Goal: Navigation & Orientation: Find specific page/section

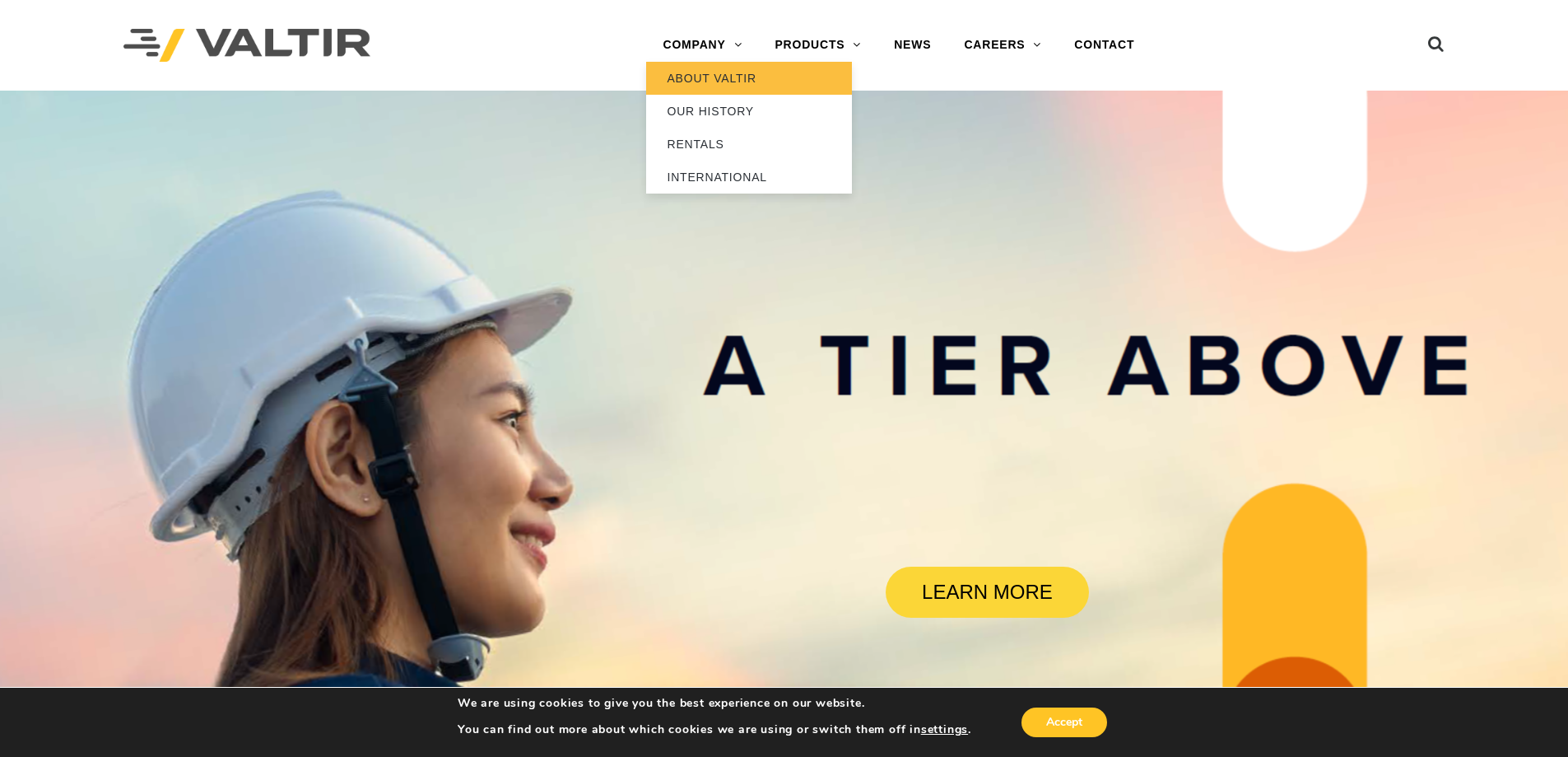
click at [724, 74] on link "ABOUT VALTIR" at bounding box center [750, 77] width 206 height 33
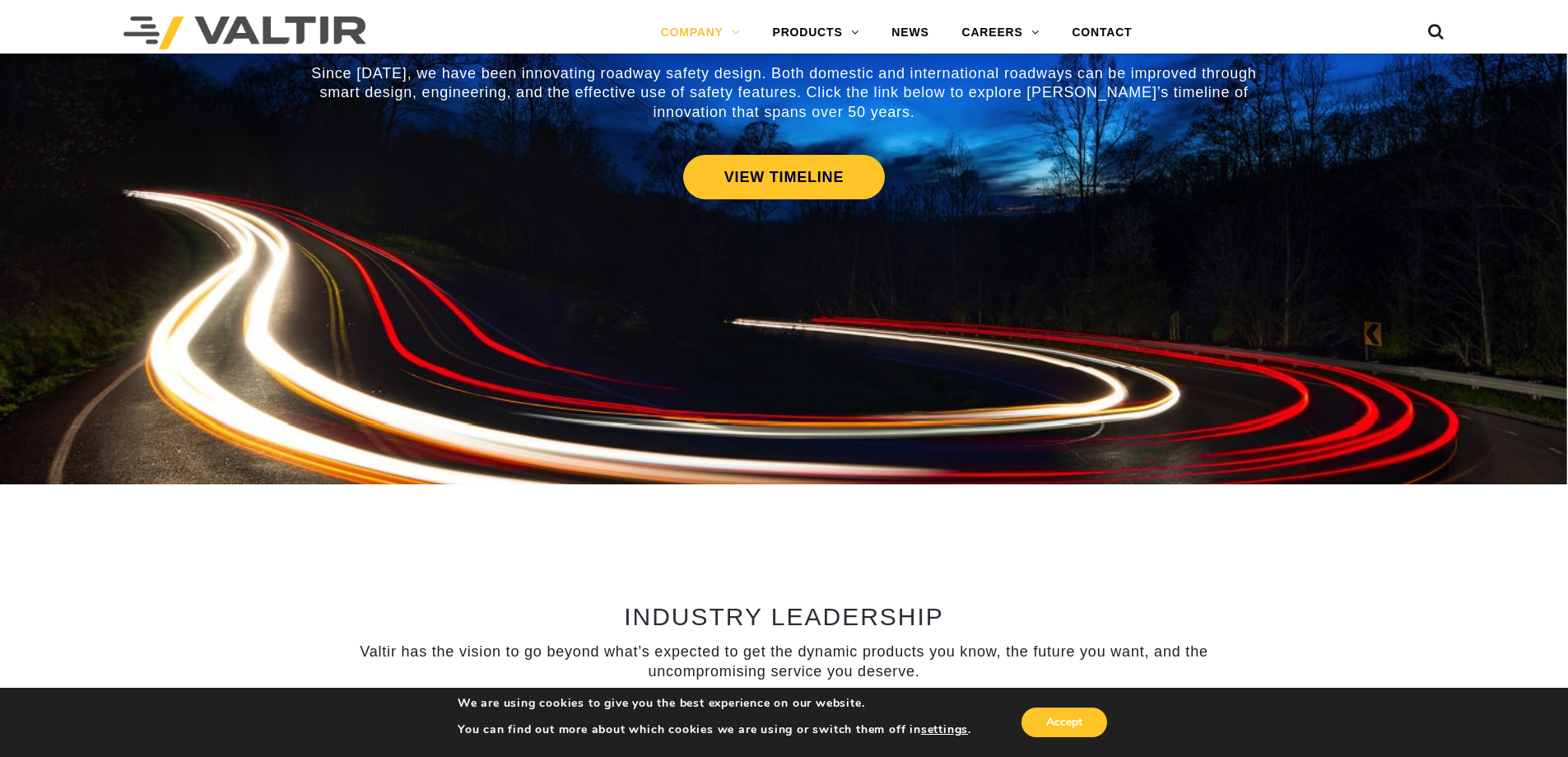
scroll to position [808, 0]
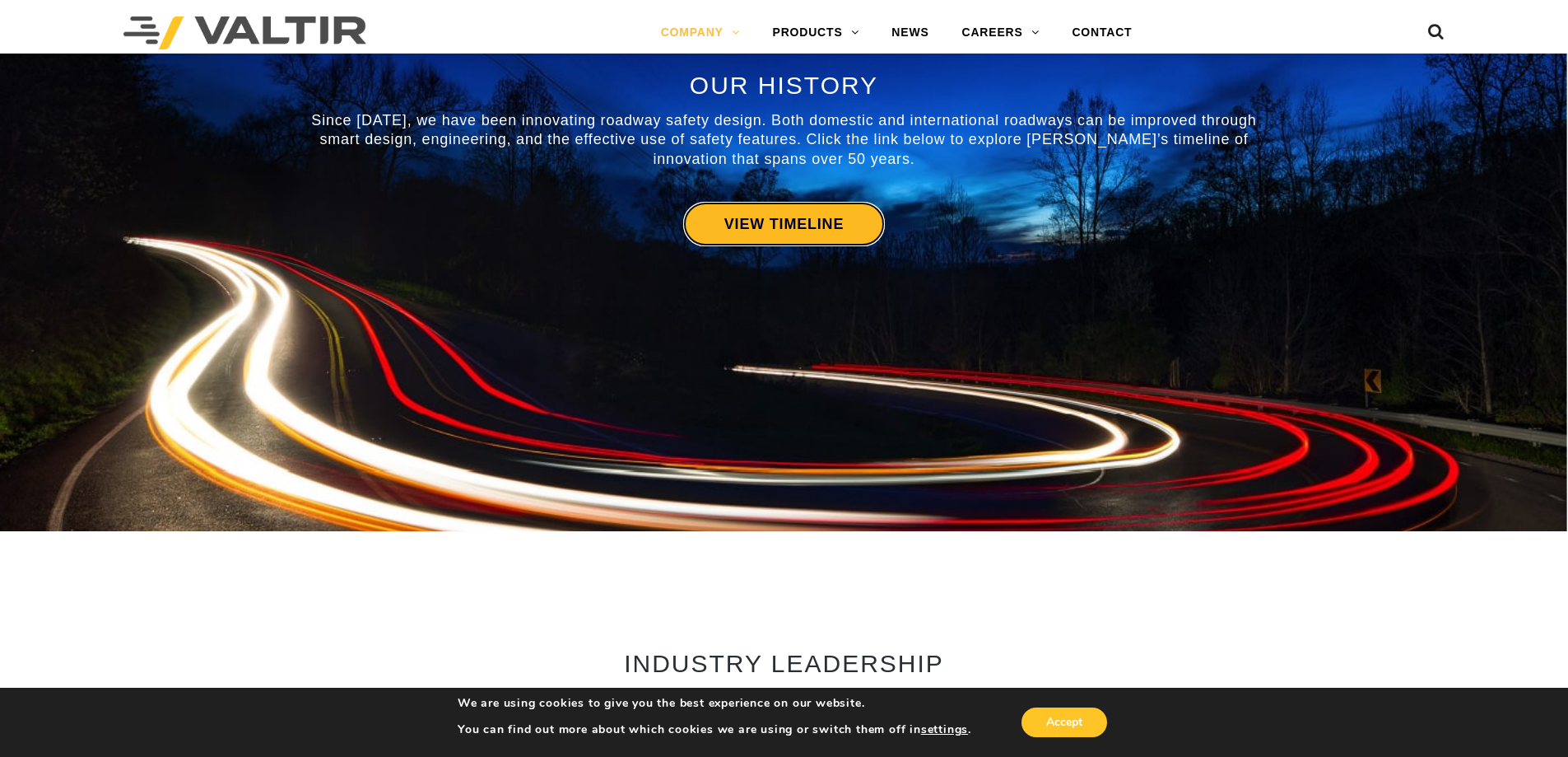
click at [762, 221] on link "VIEW TIMELINE" at bounding box center [784, 223] width 201 height 45
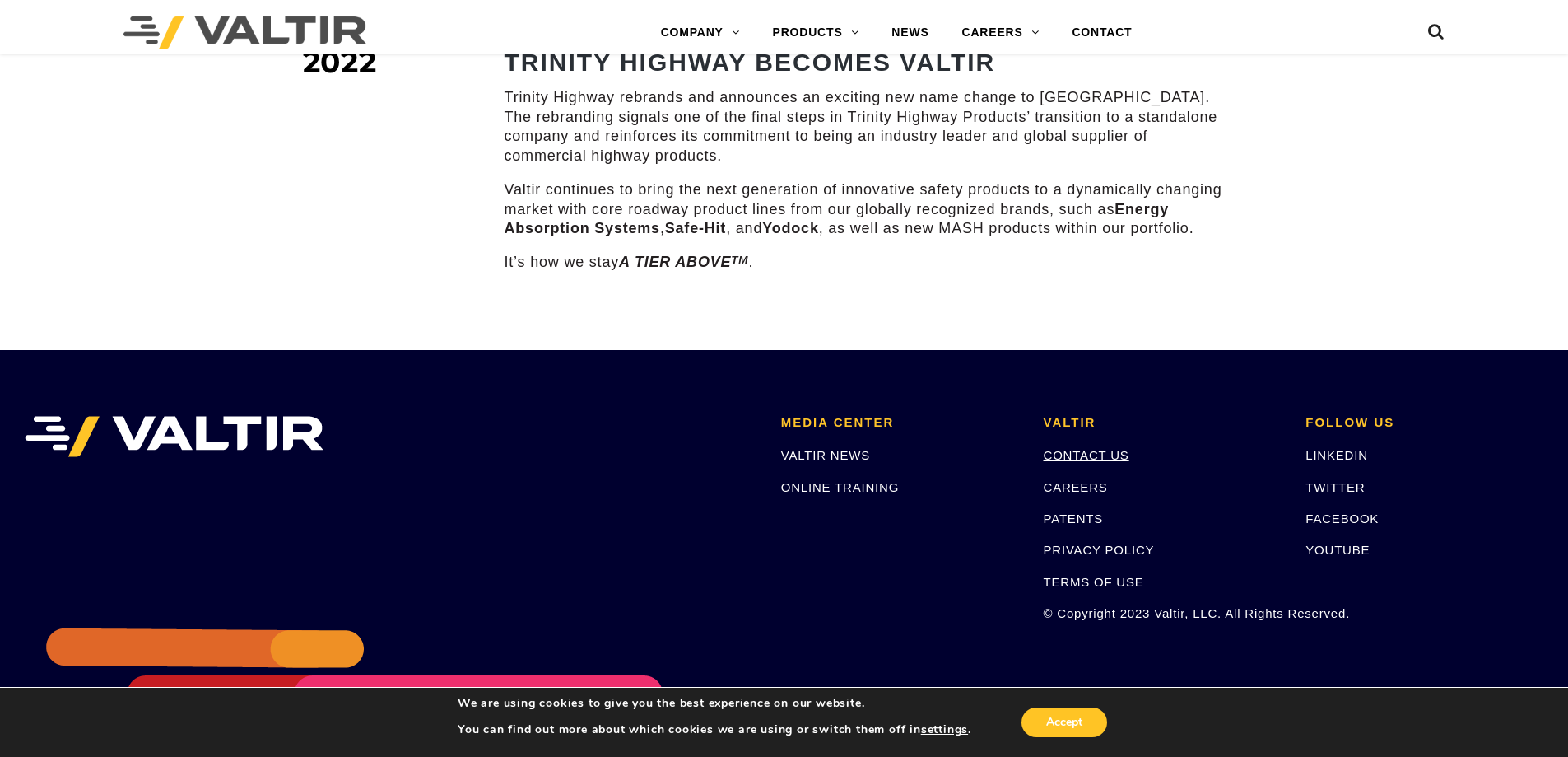
scroll to position [2288, 0]
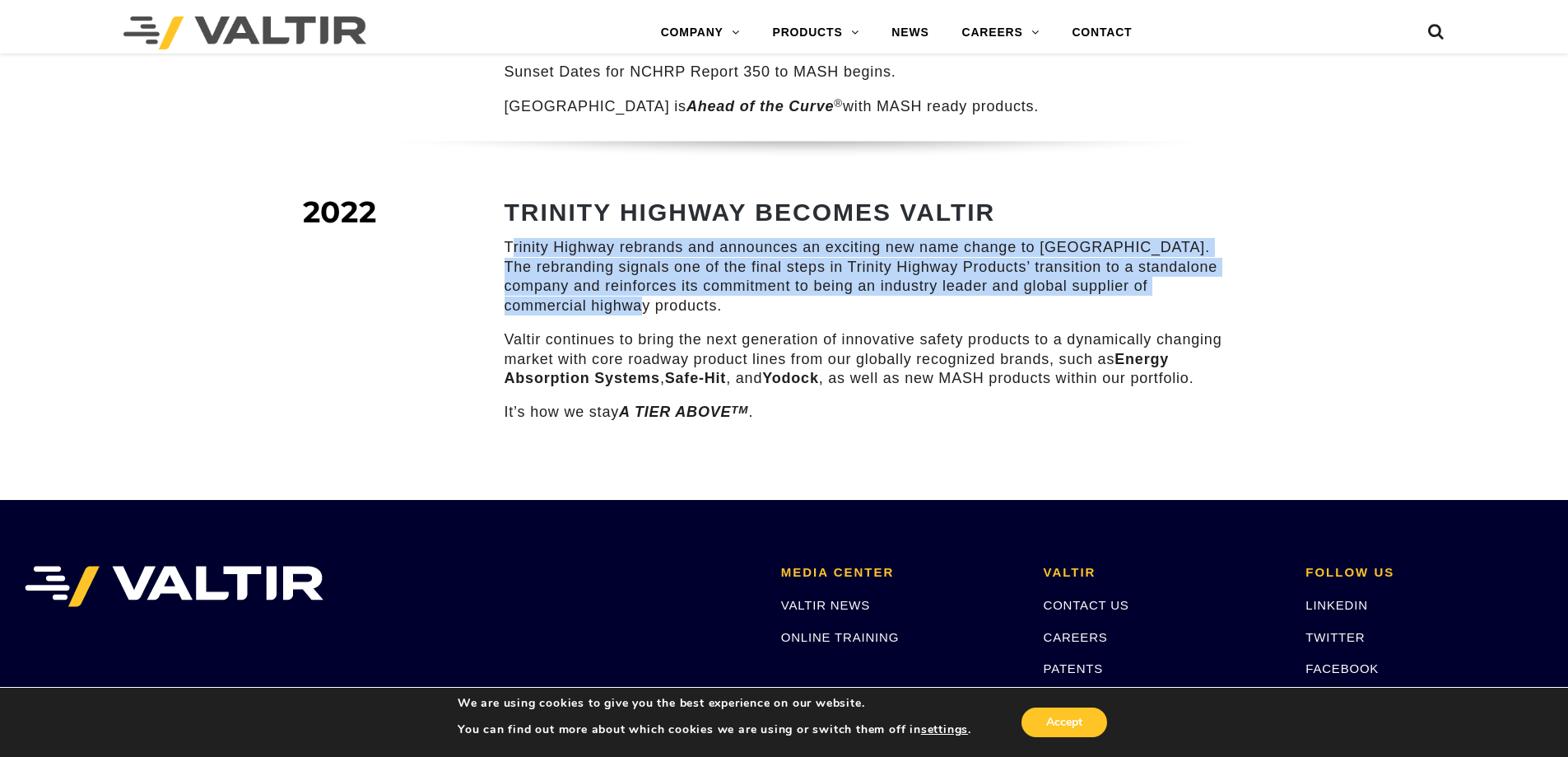
drag, startPoint x: 514, startPoint y: 229, endPoint x: 702, endPoint y: 280, distance: 194.8
click at [702, 280] on p "Trinity Highway rebrands and announces an exciting new name change to Valtir. T…" at bounding box center [869, 277] width 729 height 77
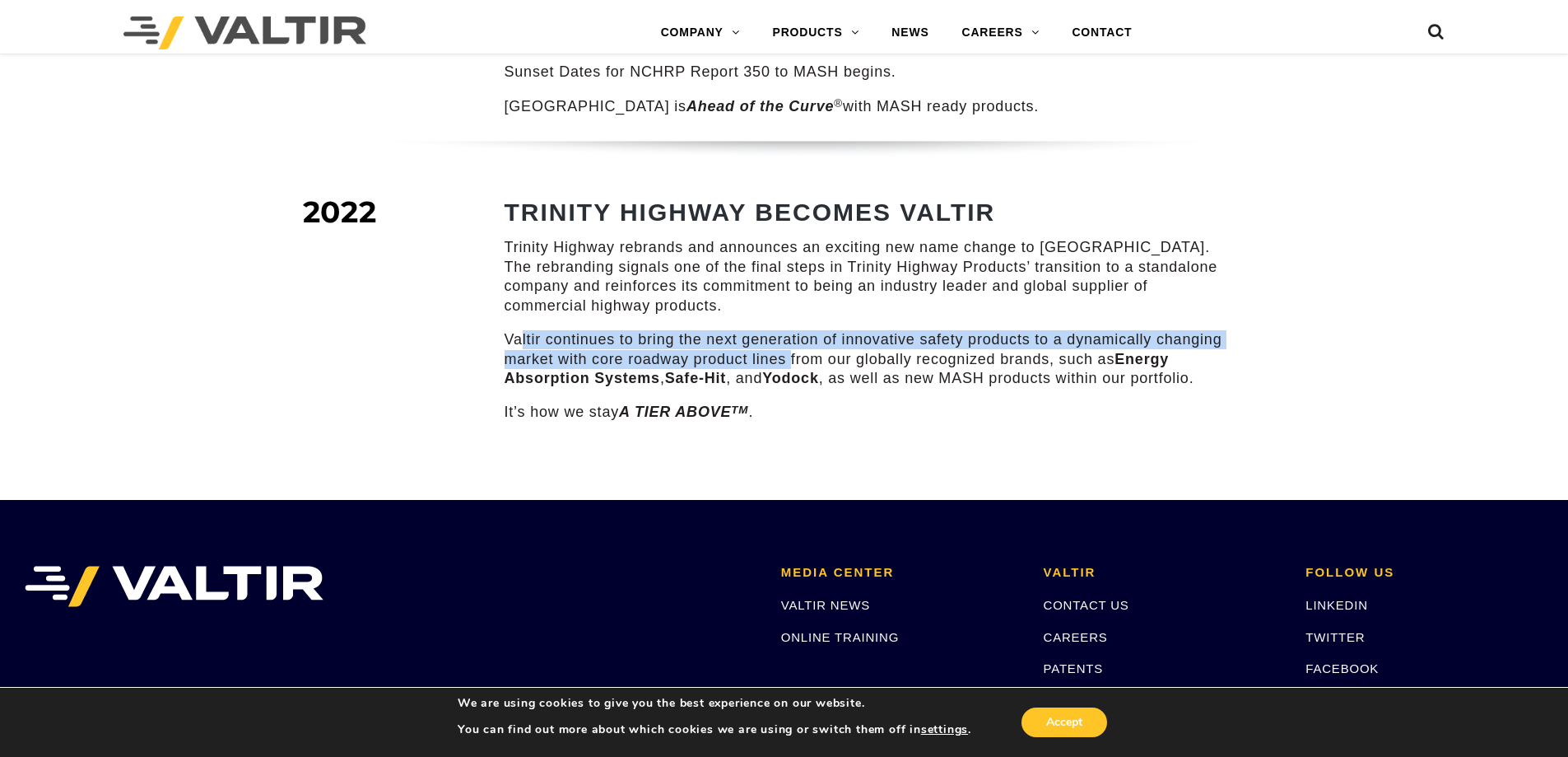
drag, startPoint x: 522, startPoint y: 315, endPoint x: 790, endPoint y: 349, distance: 270.1
click at [790, 349] on p "Valtir continues to bring the next generation of innovative safety products to …" at bounding box center [869, 359] width 729 height 58
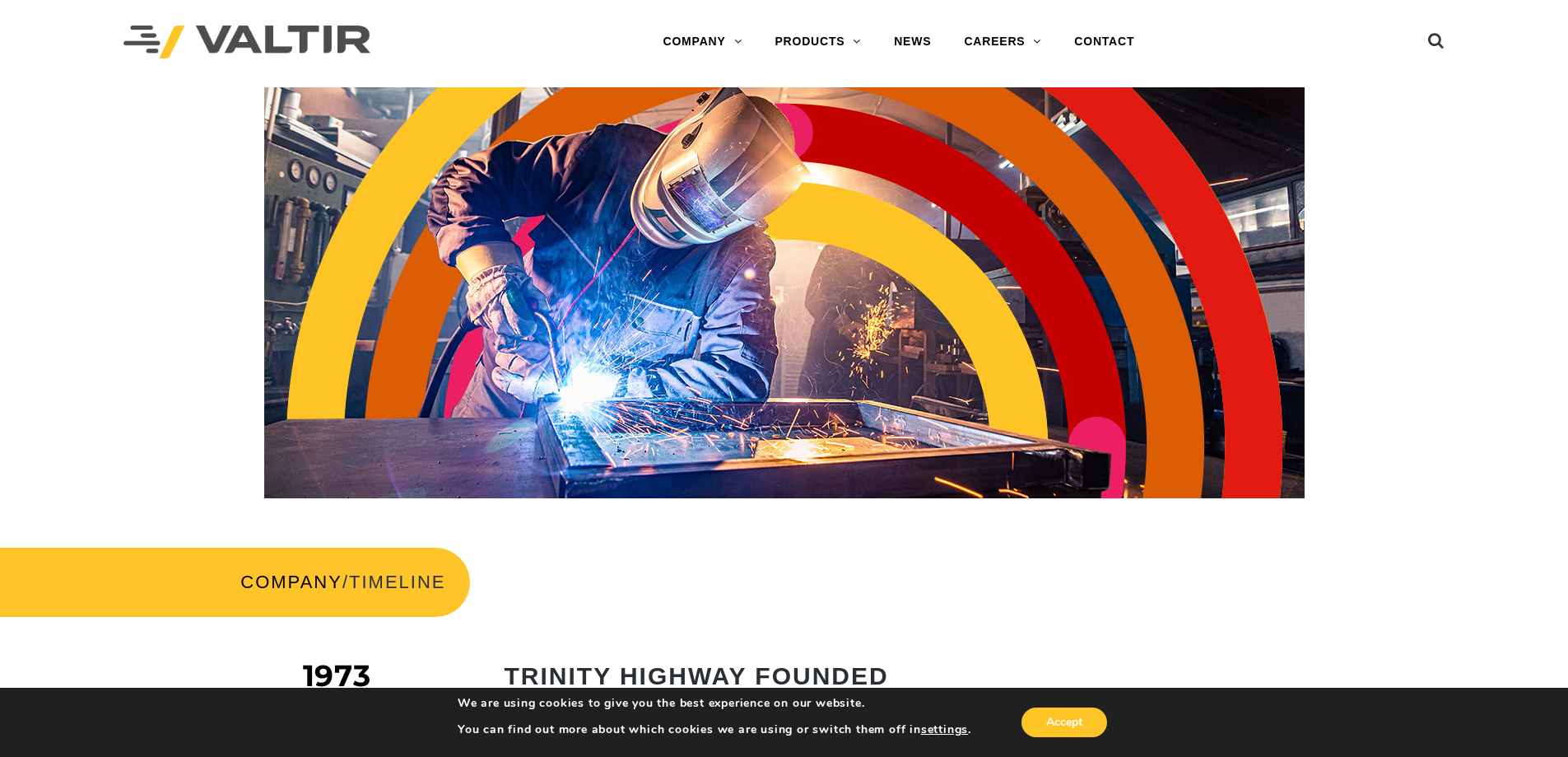
scroll to position [0, 0]
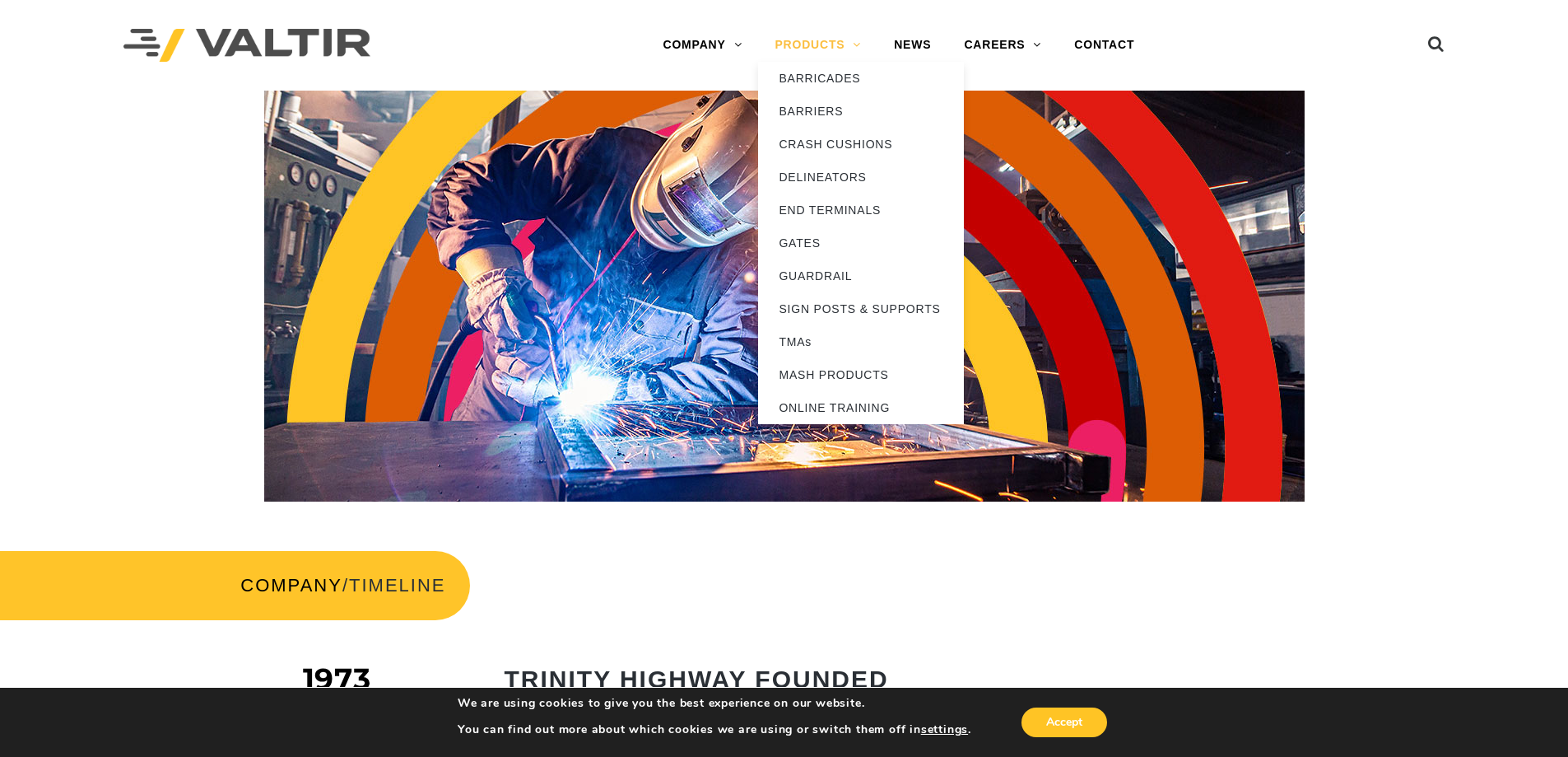
click at [791, 42] on link "PRODUCTS" at bounding box center [817, 45] width 119 height 33
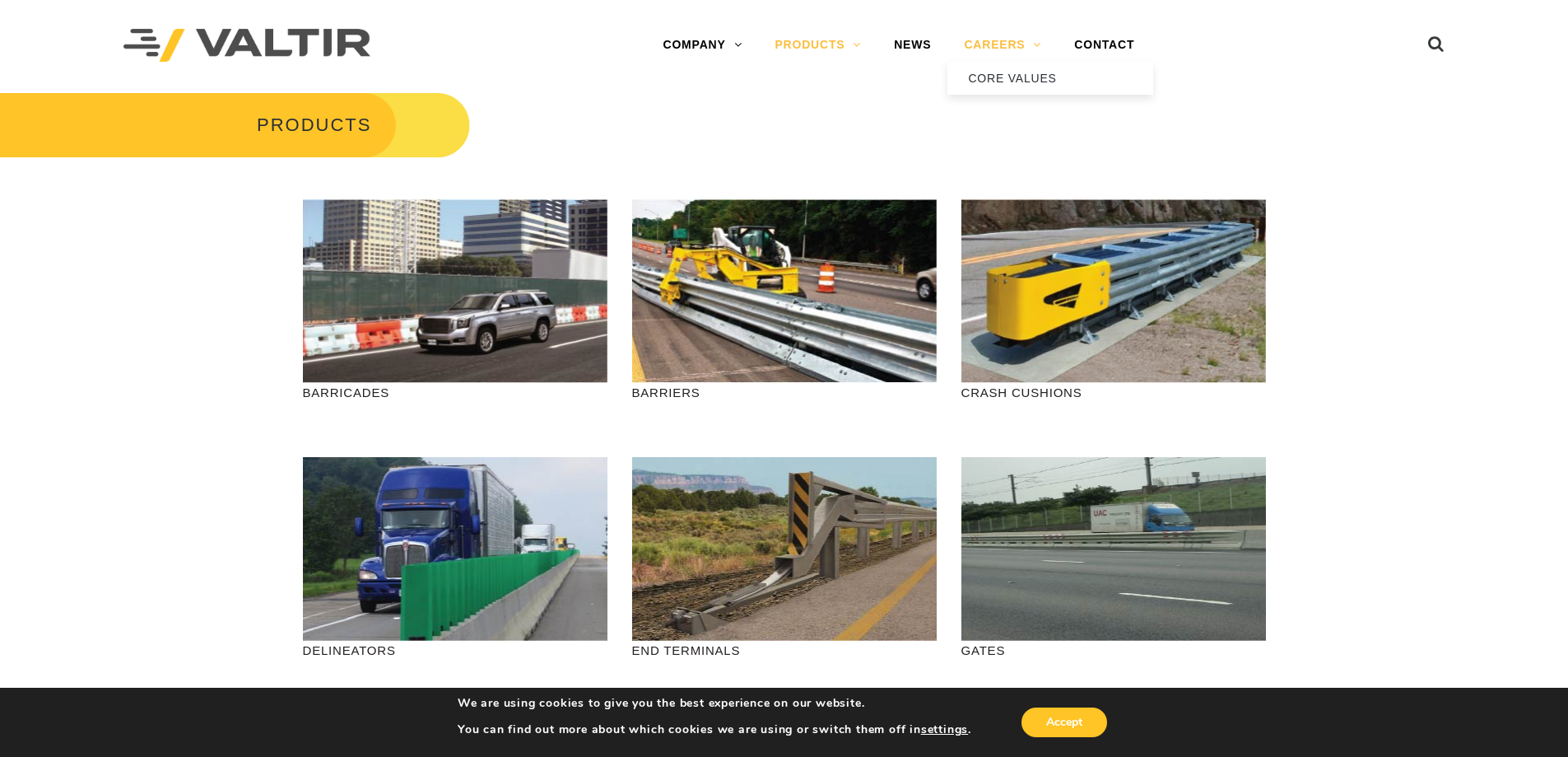
click at [997, 32] on link "CAREERS" at bounding box center [1002, 45] width 110 height 33
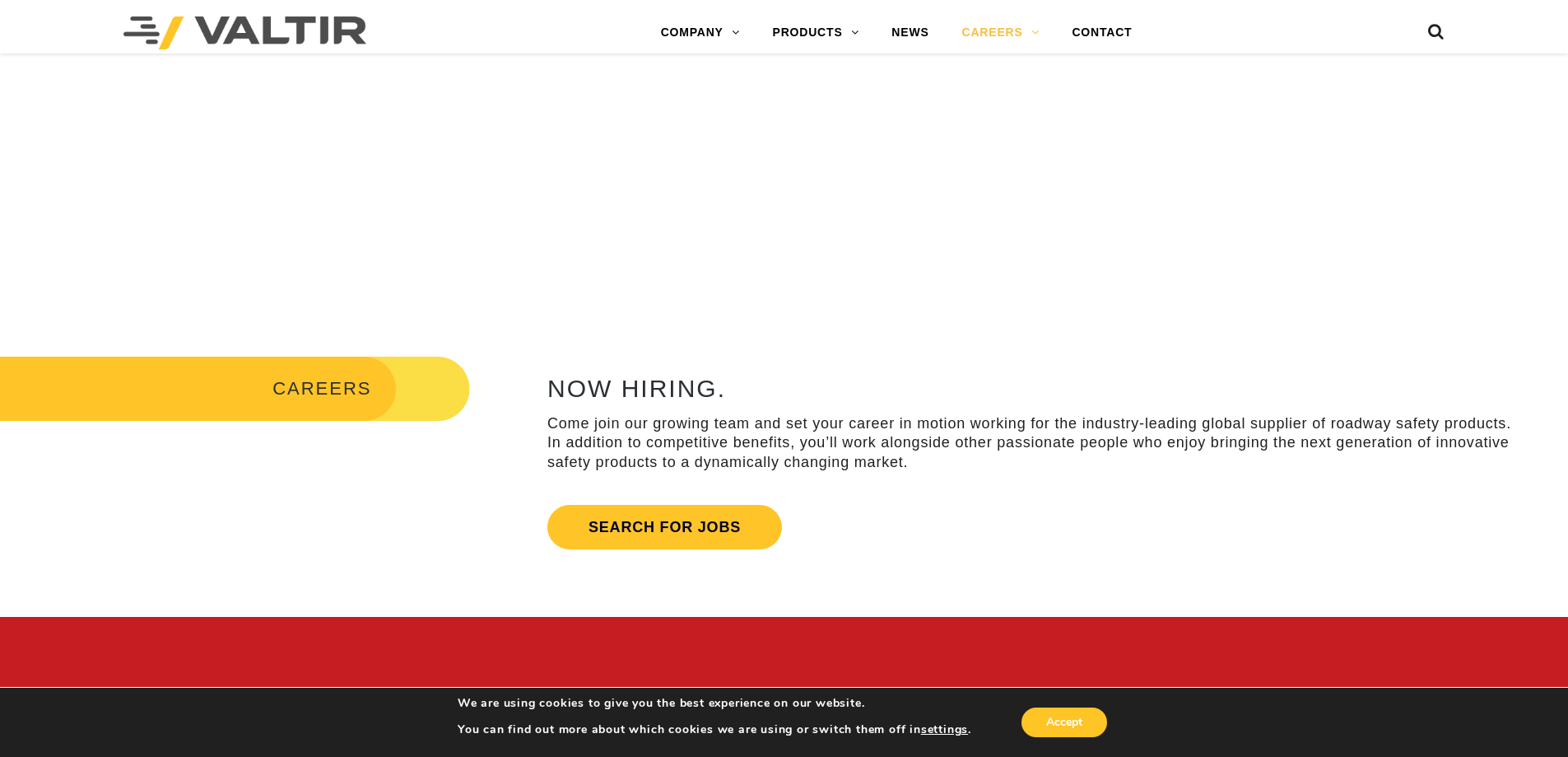
scroll to position [518, 0]
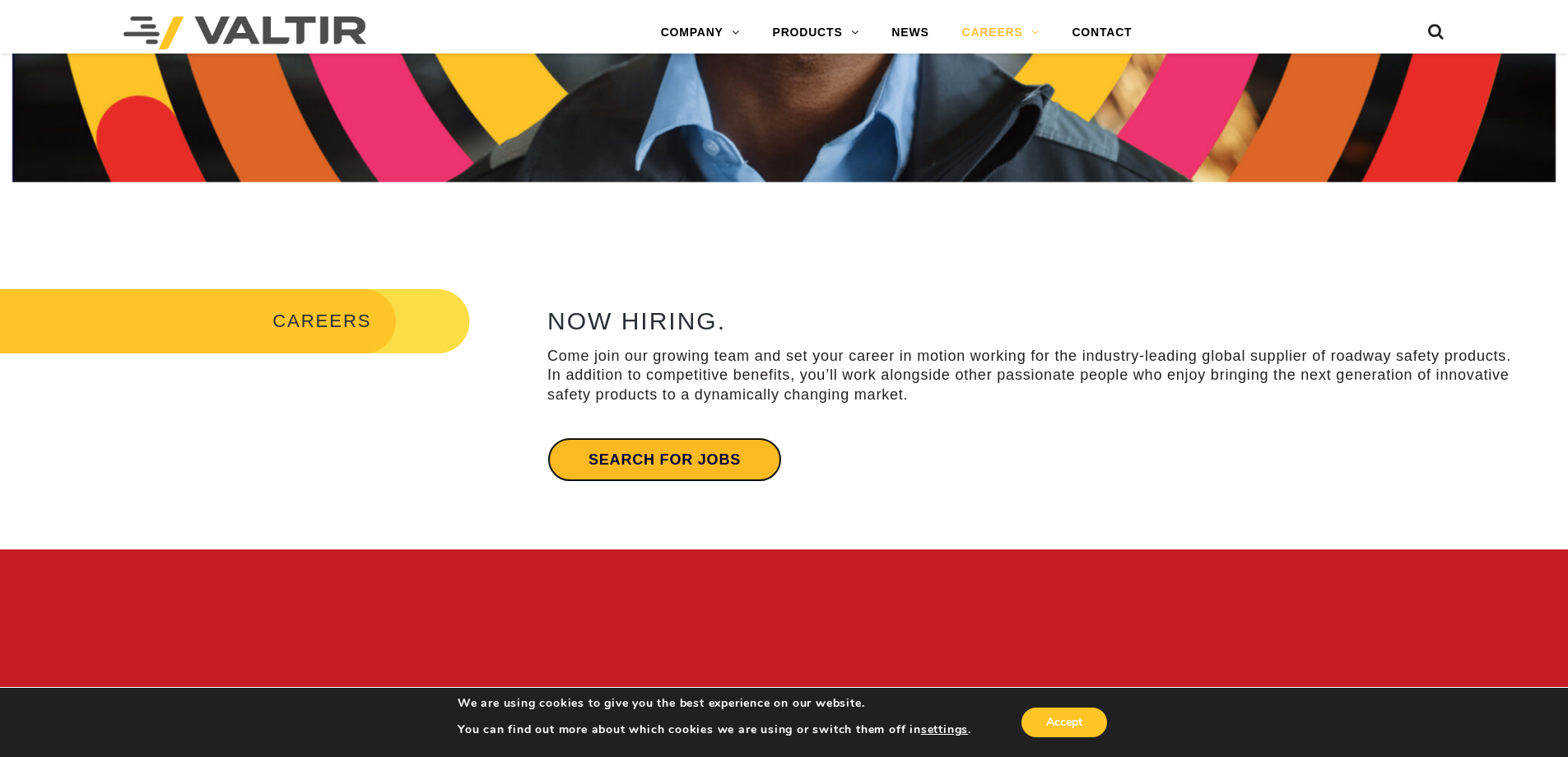
click at [656, 467] on link "Search for jobs" at bounding box center [664, 459] width 235 height 45
click at [676, 475] on link "Search for jobs" at bounding box center [664, 459] width 235 height 45
click at [1099, 37] on link "CONTACT" at bounding box center [1102, 33] width 93 height 33
